Goal: Find contact information: Find contact information

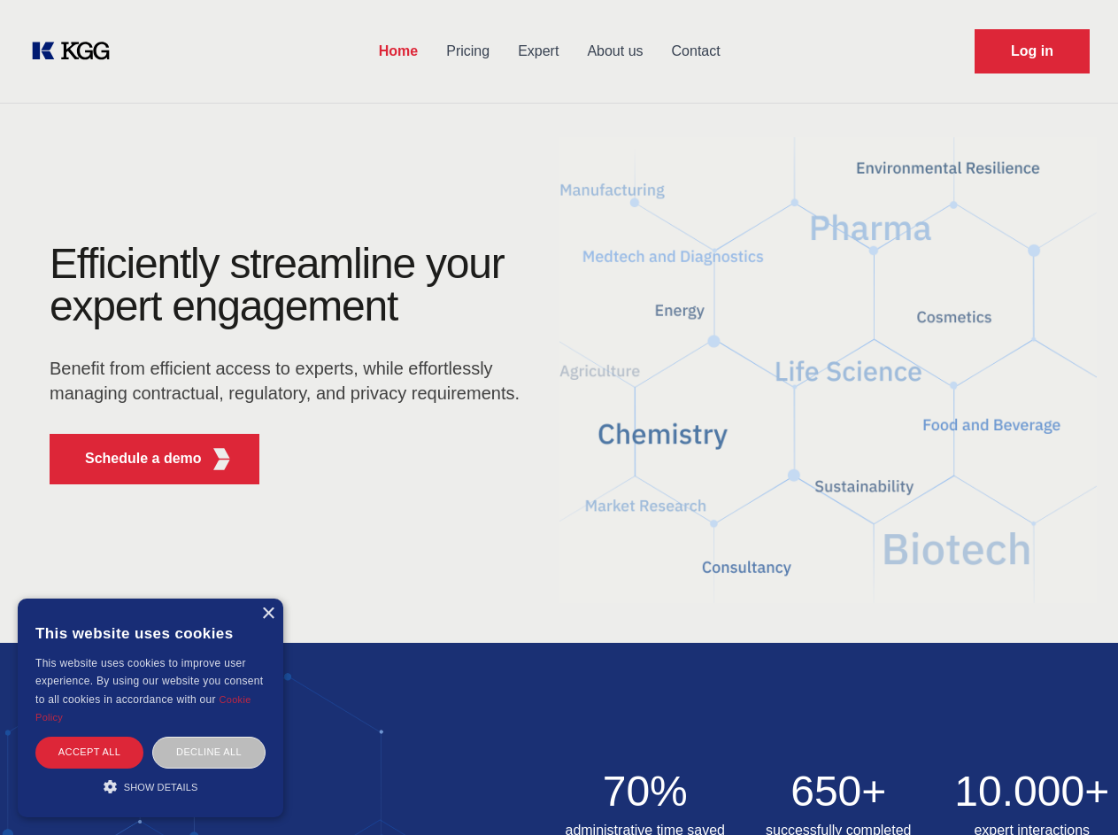
click at [559, 417] on div "Efficiently streamline your expert engagement Benefit from efficient access to …" at bounding box center [290, 371] width 538 height 256
click at [133, 459] on p "Schedule a demo" at bounding box center [143, 458] width 117 height 21
click at [267, 613] on div "× This website uses cookies This website uses cookies to improve user experienc…" at bounding box center [151, 707] width 266 height 219
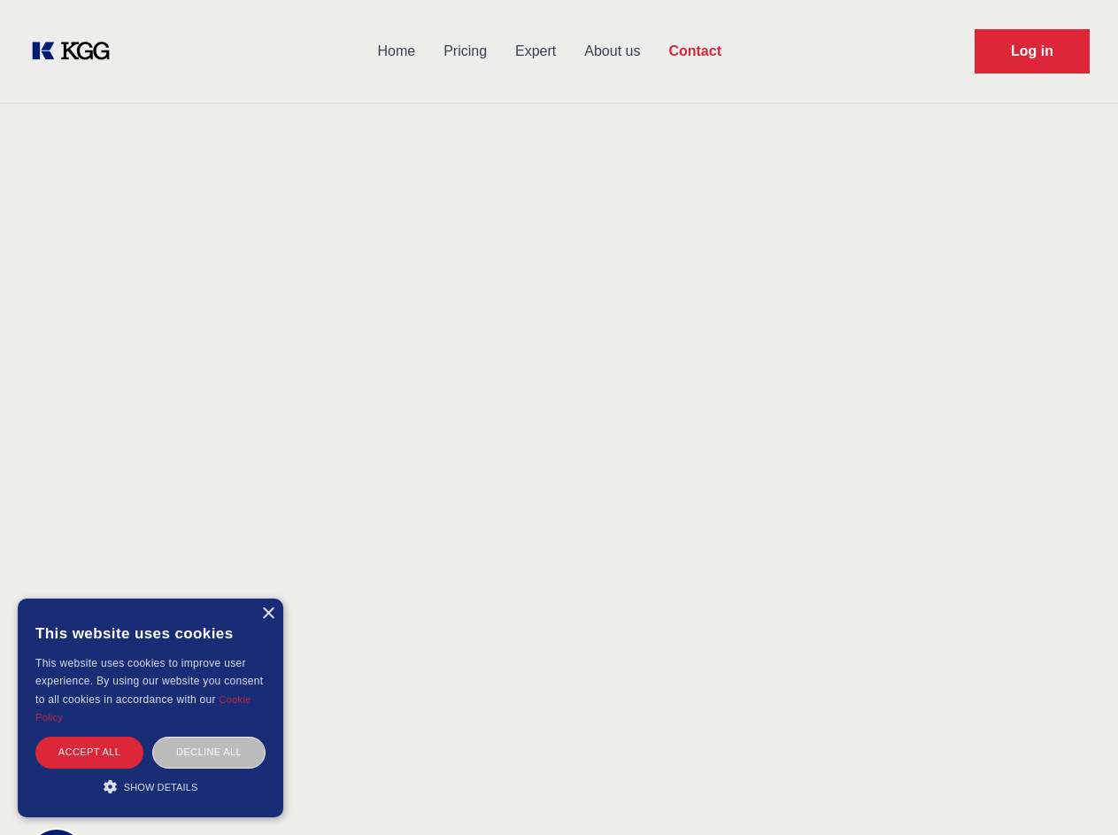
click at [89, 752] on div "Accept all" at bounding box center [89, 751] width 108 height 31
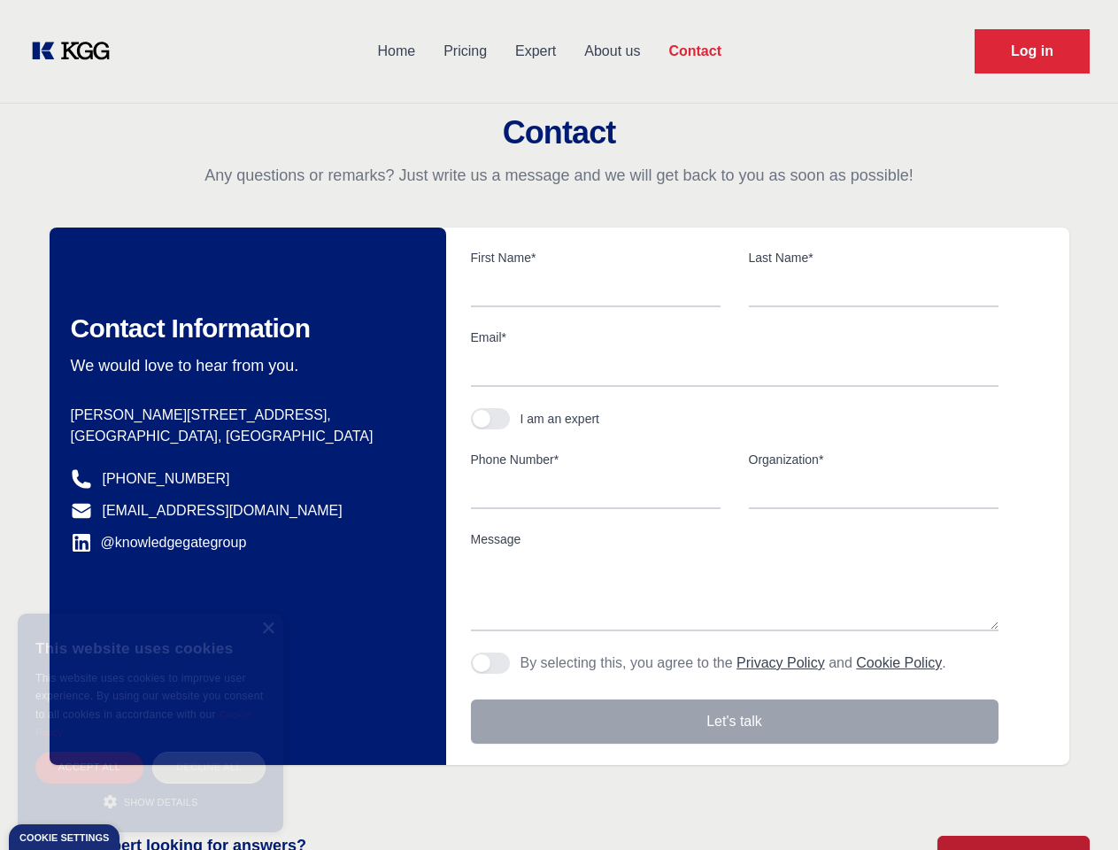
click at [209, 752] on div "Decline all" at bounding box center [208, 767] width 113 height 31
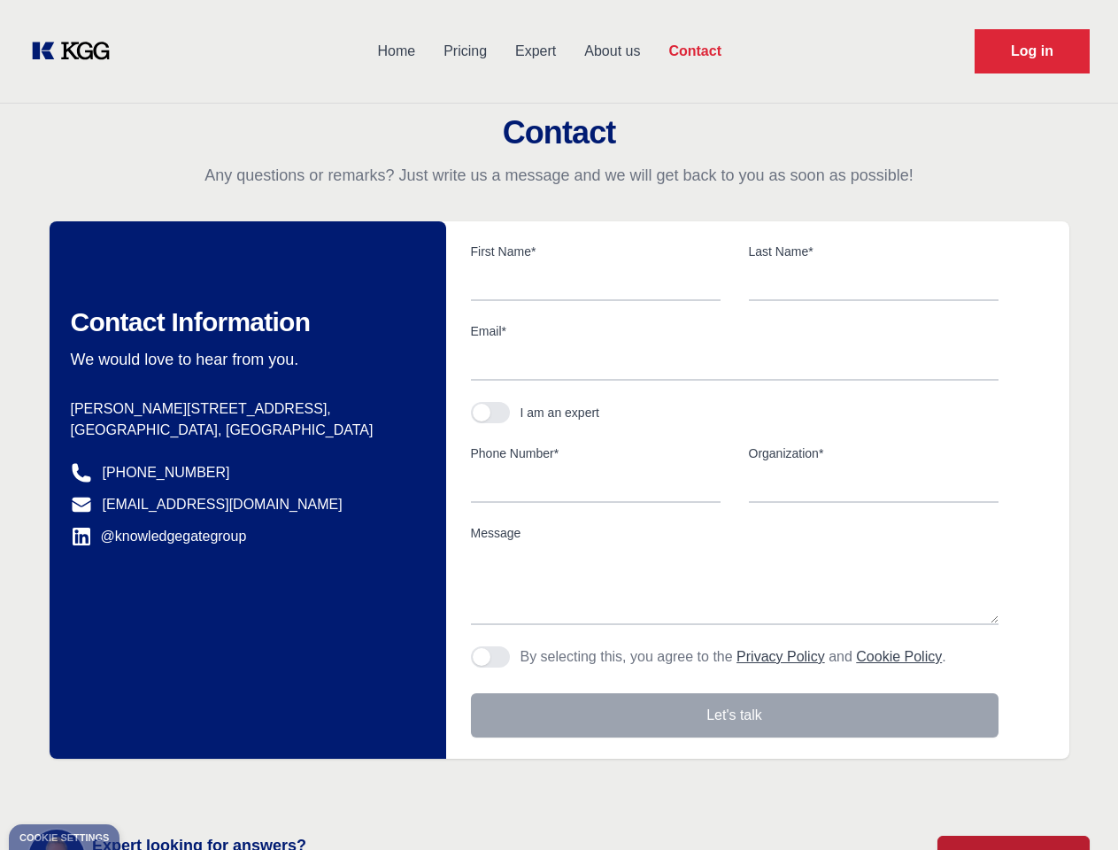
click at [150, 786] on main "Contact Any questions or remarks? Just write us a message and we will get back …" at bounding box center [559, 460] width 1118 height 921
